Goal: Information Seeking & Learning: Learn about a topic

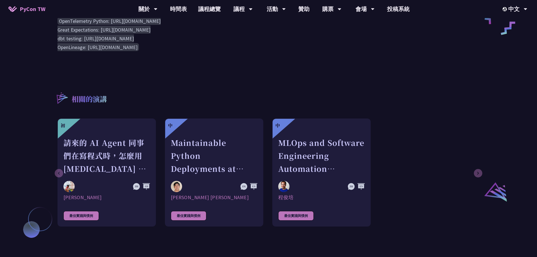
scroll to position [338, 0]
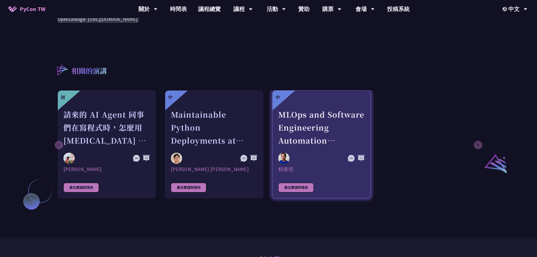
click at [297, 137] on div "MLOps and Software Engineering Automation Challenges in Production" at bounding box center [321, 127] width 87 height 39
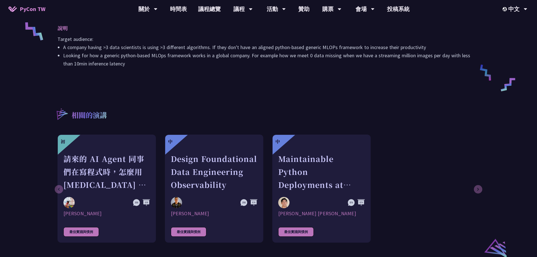
scroll to position [282, 0]
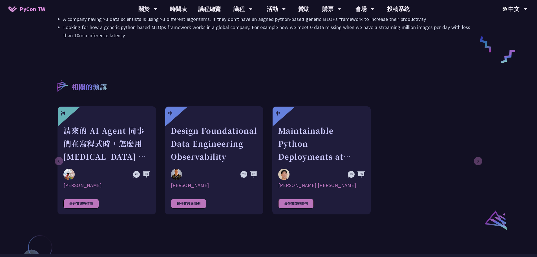
click at [299, 157] on link "中 Maintainable Python Deployments at Scale: Decoupling Build from Runtime [PERS…" at bounding box center [321, 160] width 98 height 108
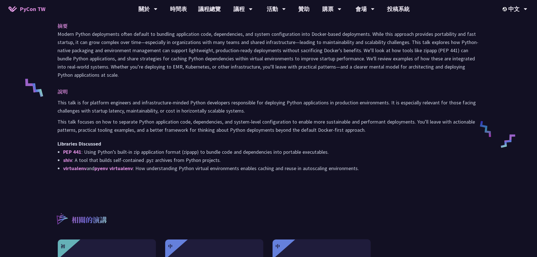
scroll to position [310, 0]
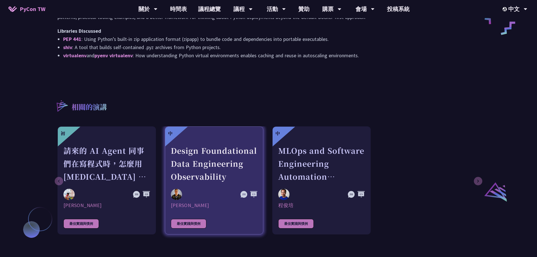
click at [213, 178] on link "中 Design Foundational Data Engineering Observability [PERSON_NAME] 最佳實踐與慣例" at bounding box center [214, 180] width 98 height 108
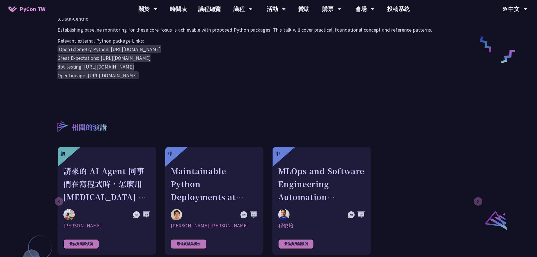
scroll to position [310, 0]
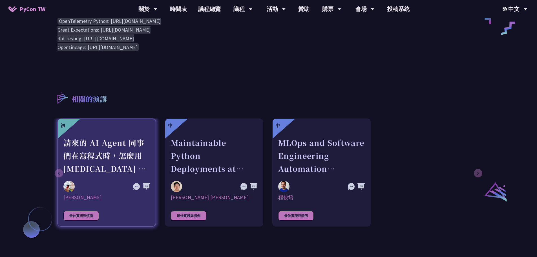
click at [92, 194] on div "[PERSON_NAME]" at bounding box center [106, 197] width 87 height 7
